Goal: Book appointment/travel/reservation

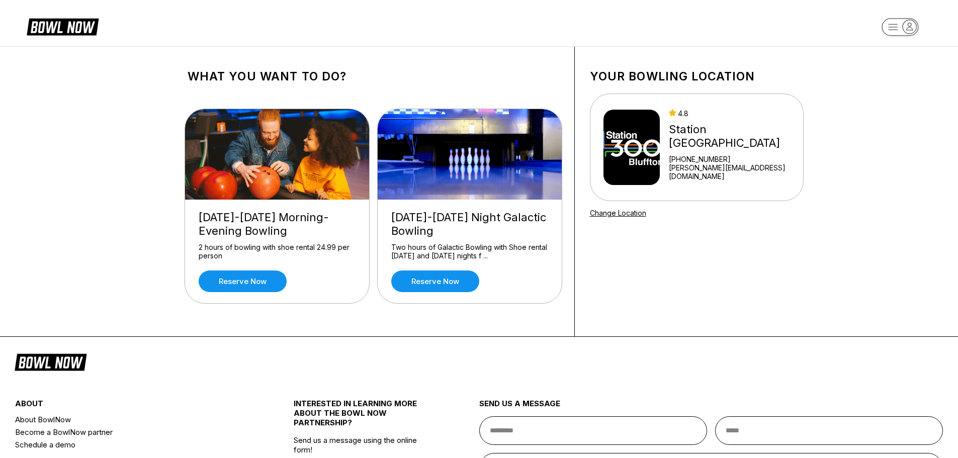
click at [73, 18] on icon at bounding box center [63, 28] width 82 height 23
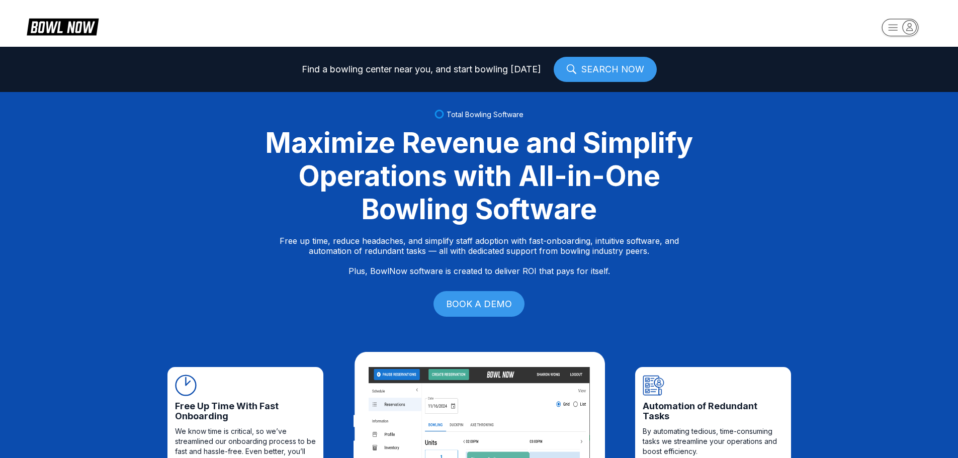
click at [587, 68] on link "SEARCH NOW" at bounding box center [605, 69] width 103 height 25
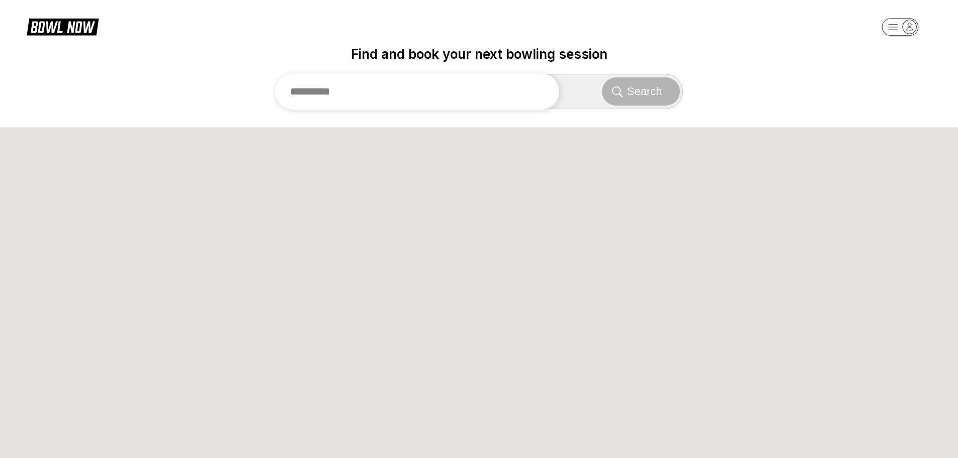
click at [427, 91] on input "text" at bounding box center [417, 91] width 285 height 36
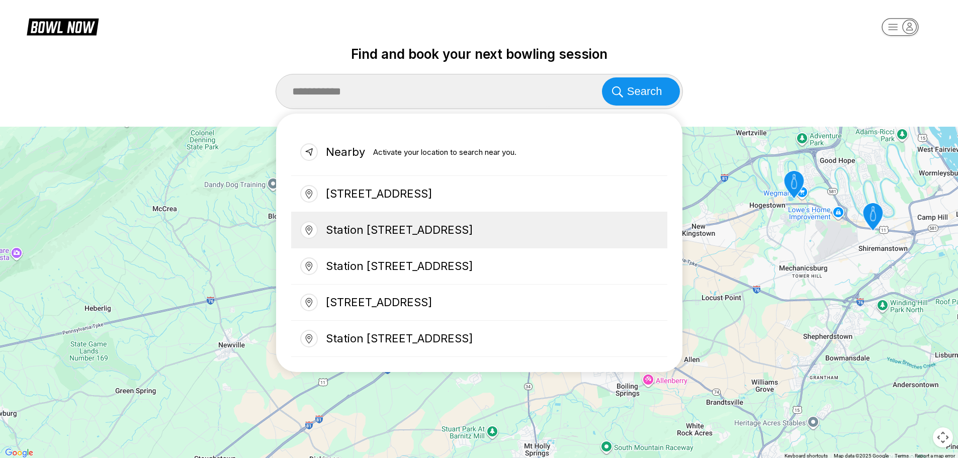
click at [456, 235] on div "Station 300, Innovation Drive, Bluffton, SC, USA" at bounding box center [479, 230] width 376 height 36
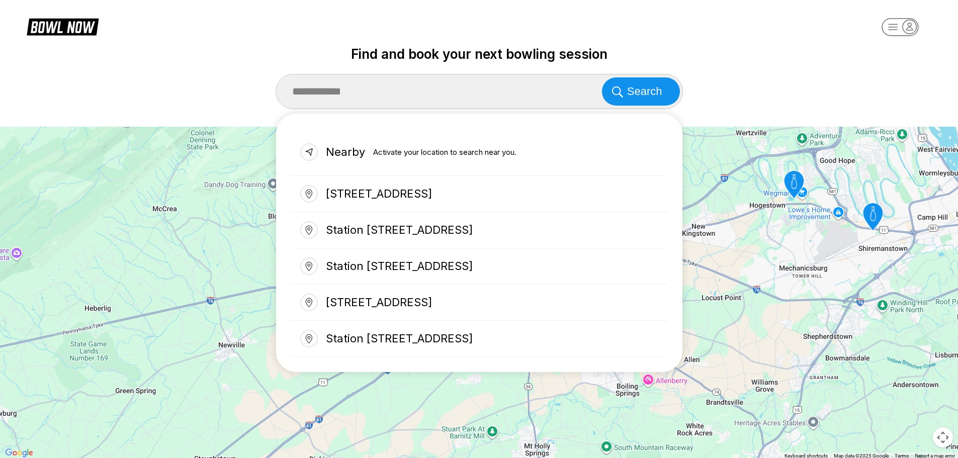
type input "**********"
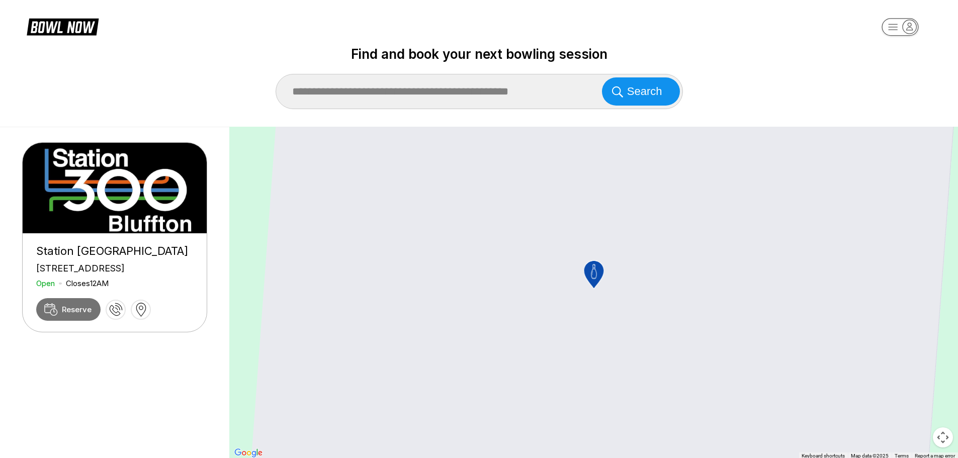
click at [58, 321] on link "Reserve" at bounding box center [68, 309] width 64 height 23
